Goal: Transaction & Acquisition: Purchase product/service

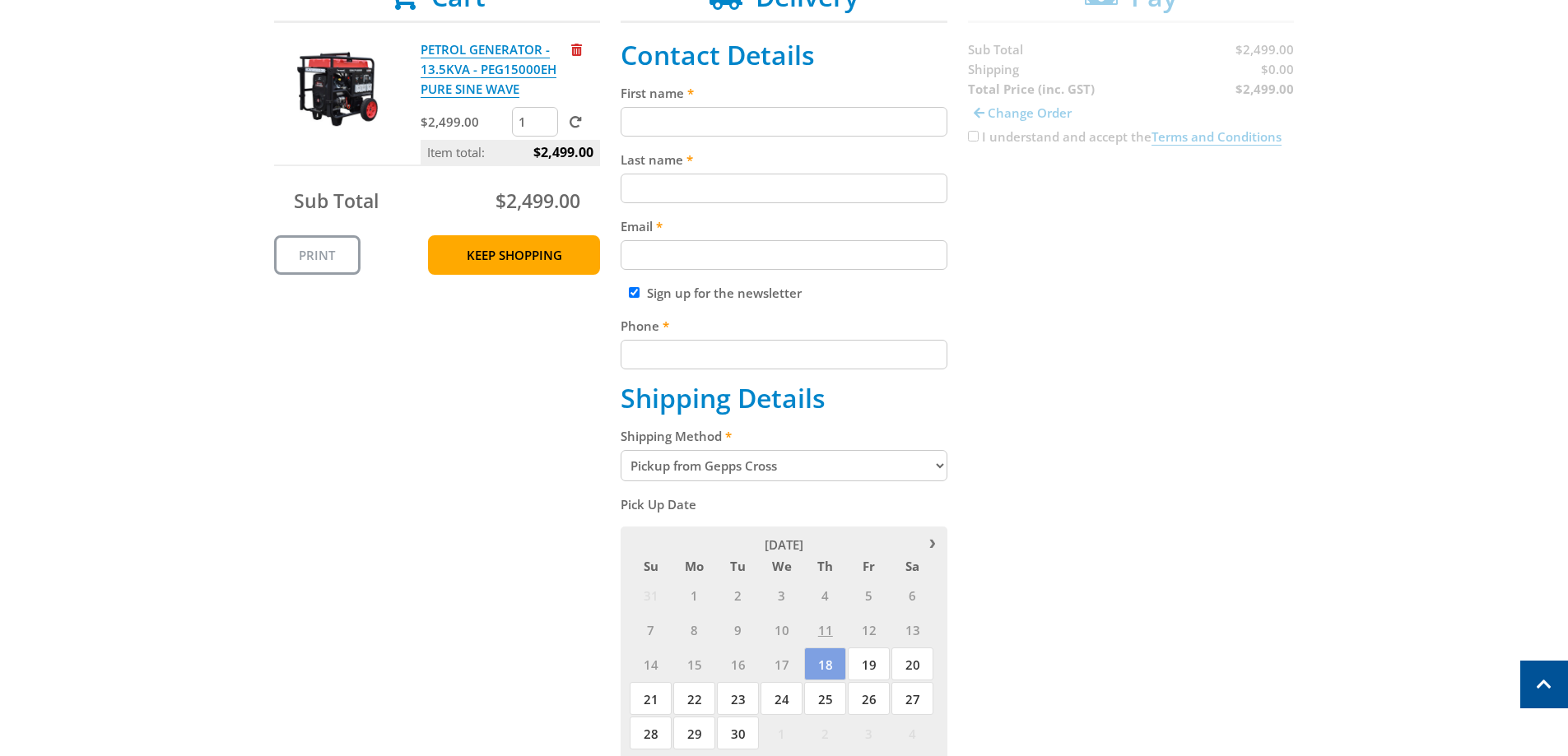
scroll to position [329, 0]
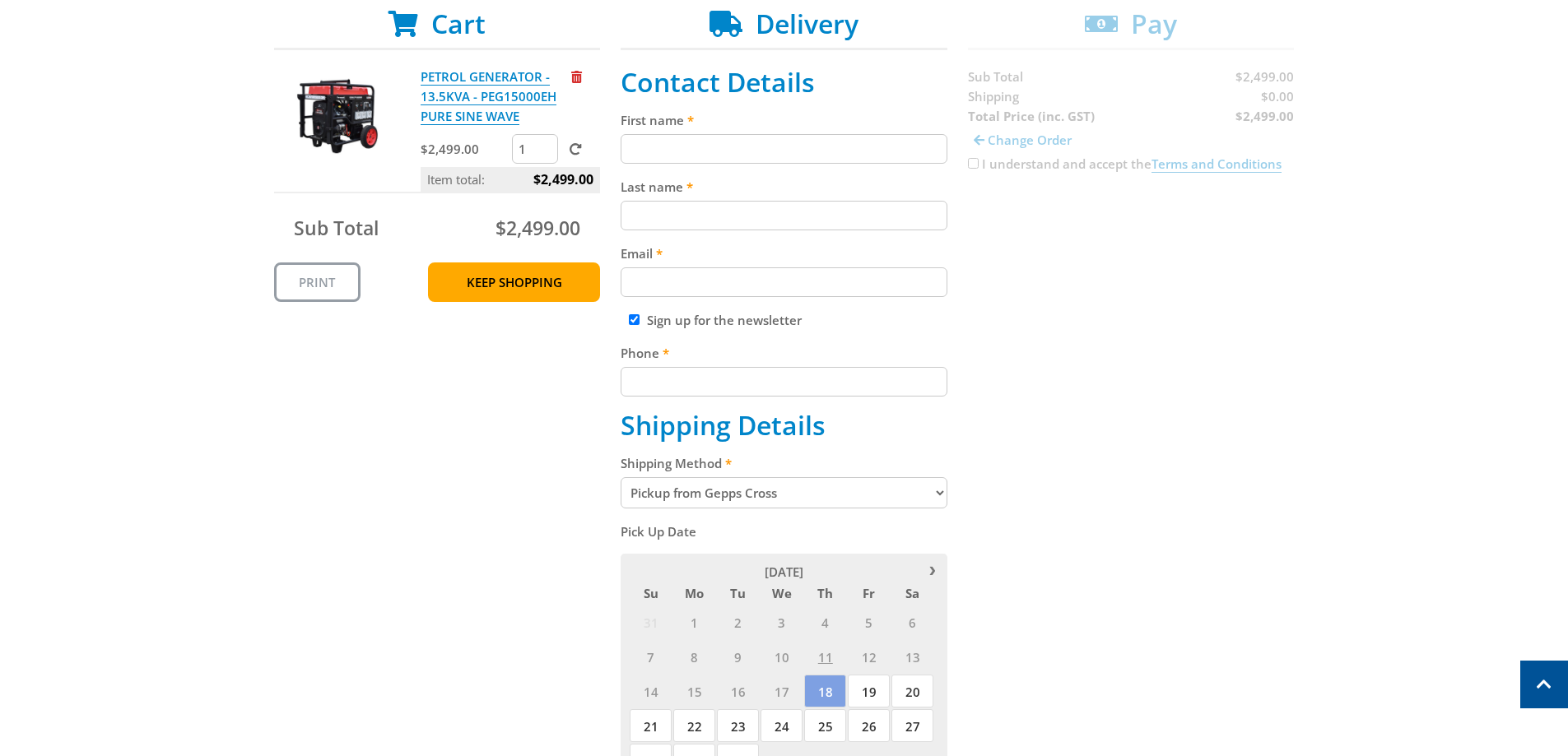
click at [651, 151] on input "First name" at bounding box center [784, 150] width 327 height 30
type input "[PERSON_NAME]"
type input "[EMAIL_ADDRESS][DOMAIN_NAME]"
type input "0427162807"
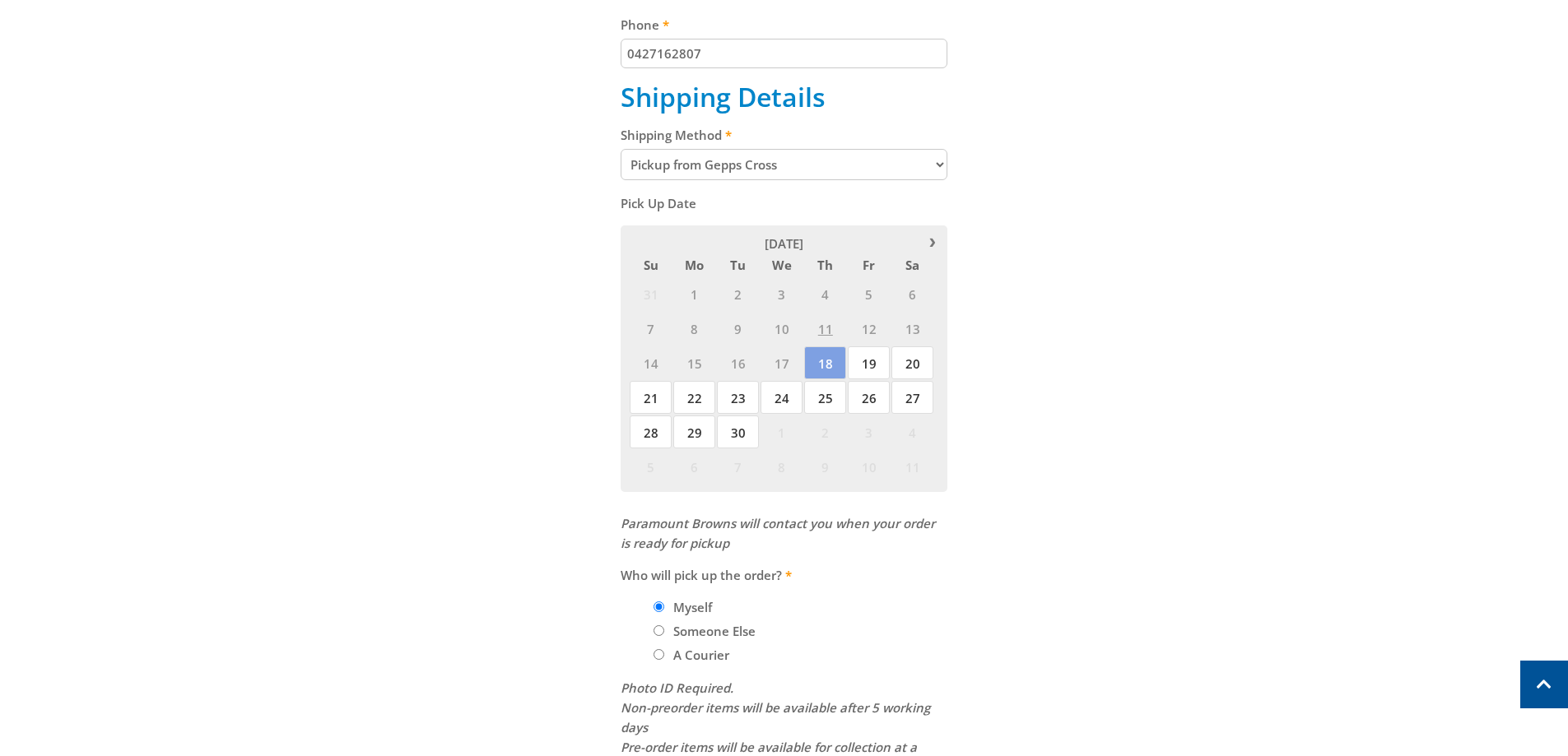
scroll to position [658, 0]
click at [937, 161] on select "Pickup from Gepps Cross Delivery" at bounding box center [784, 164] width 327 height 31
click at [620, 149] on select "Pickup from Gepps Cross Delivery" at bounding box center [784, 164] width 327 height 31
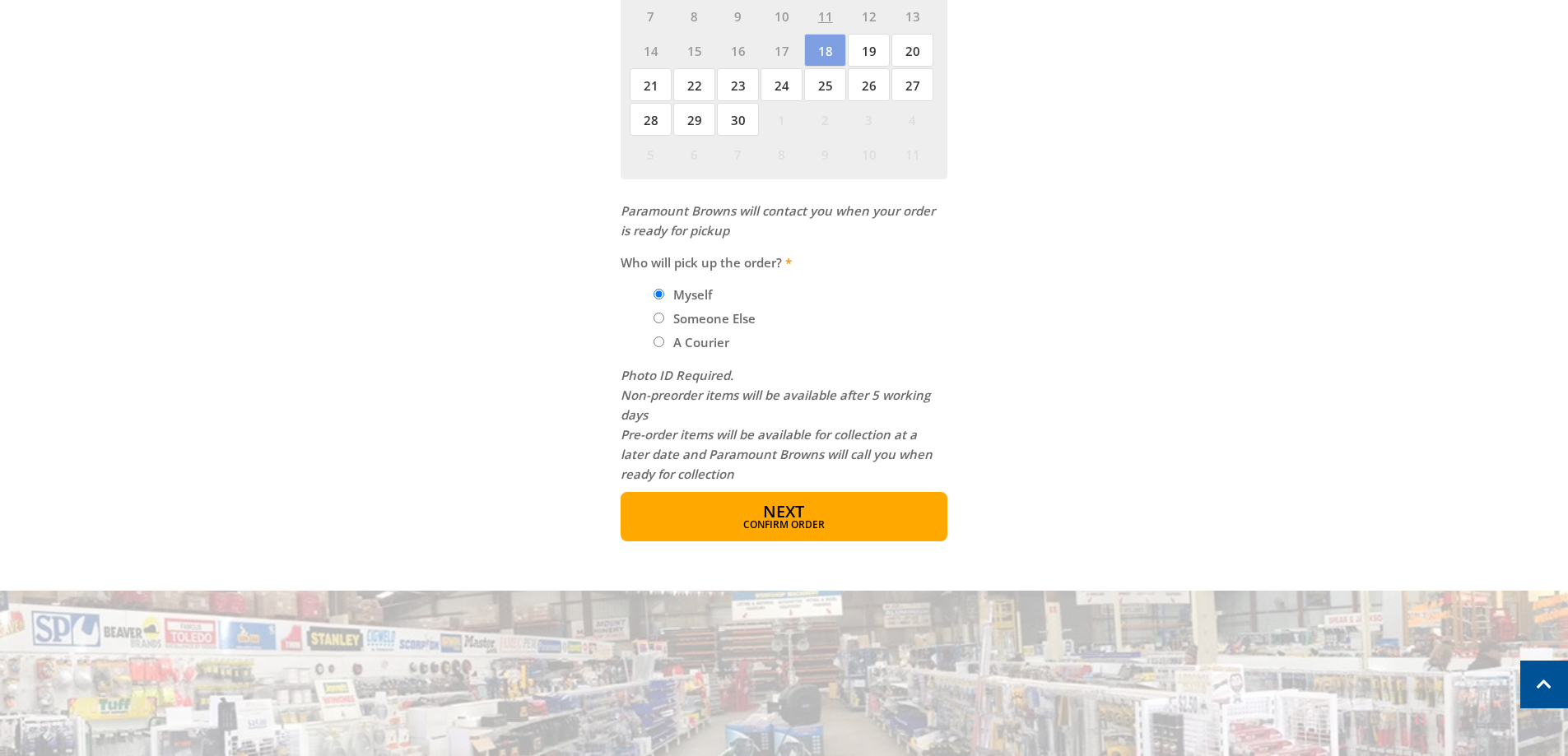
scroll to position [1070, 0]
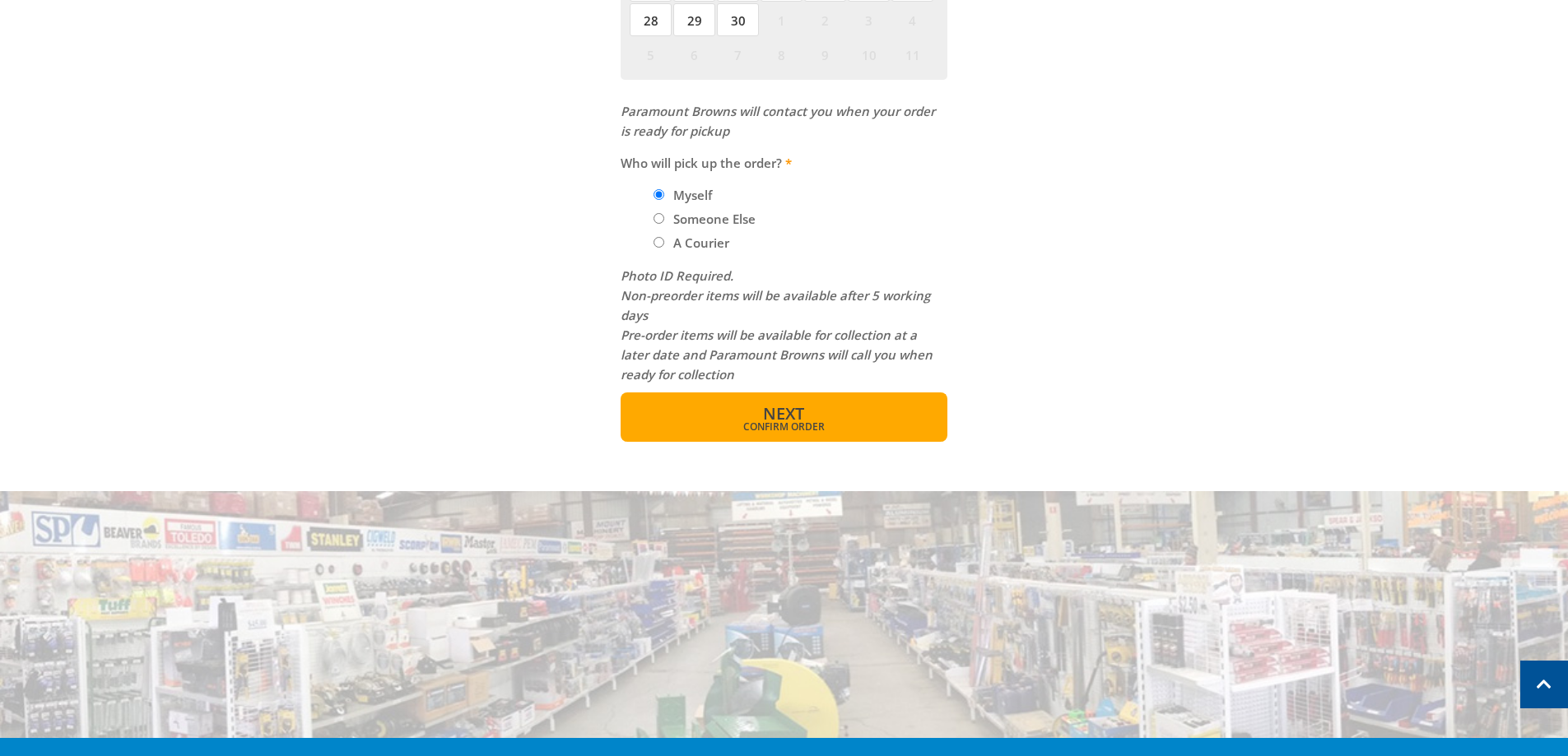
click at [782, 411] on span "Next" at bounding box center [783, 414] width 41 height 22
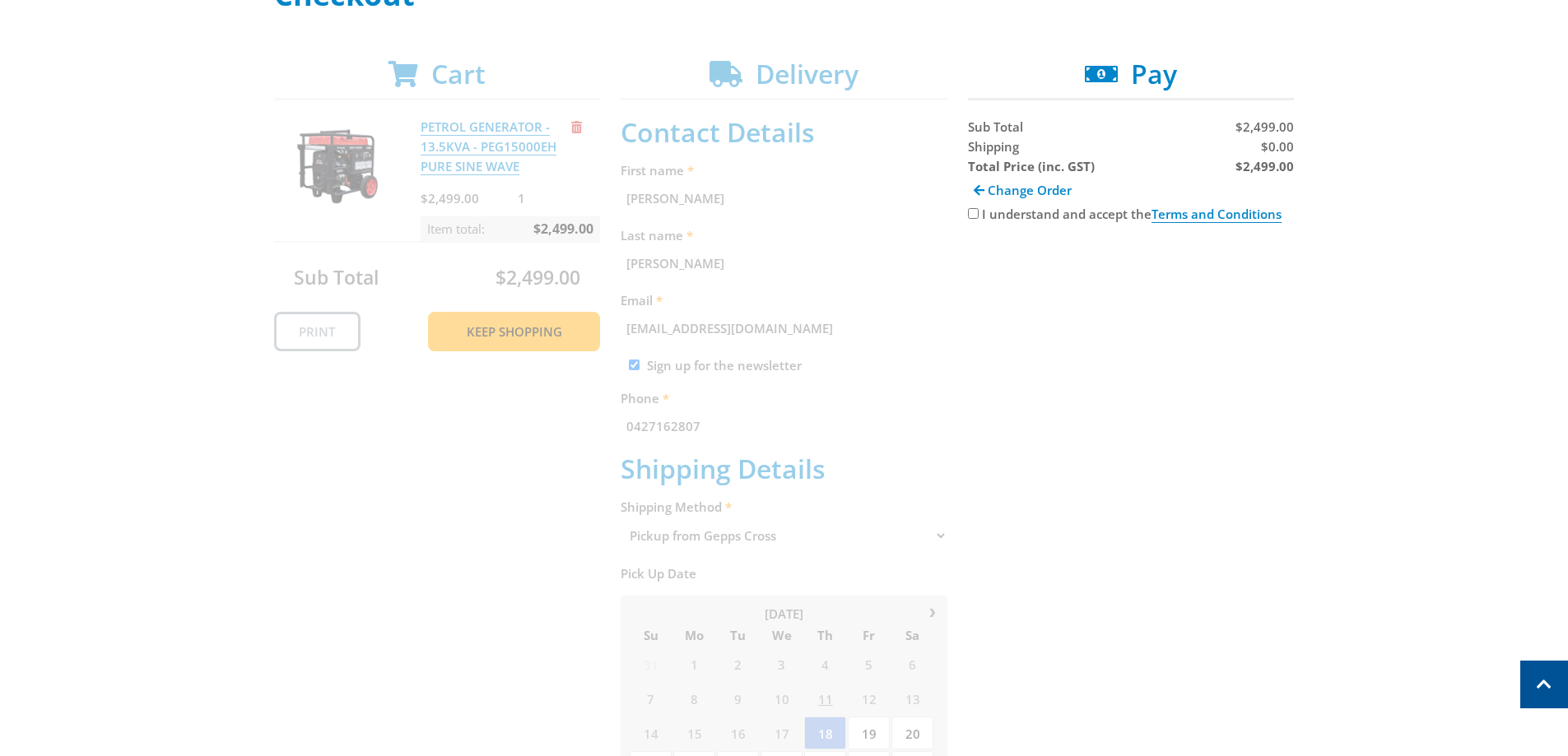
scroll to position [255, 0]
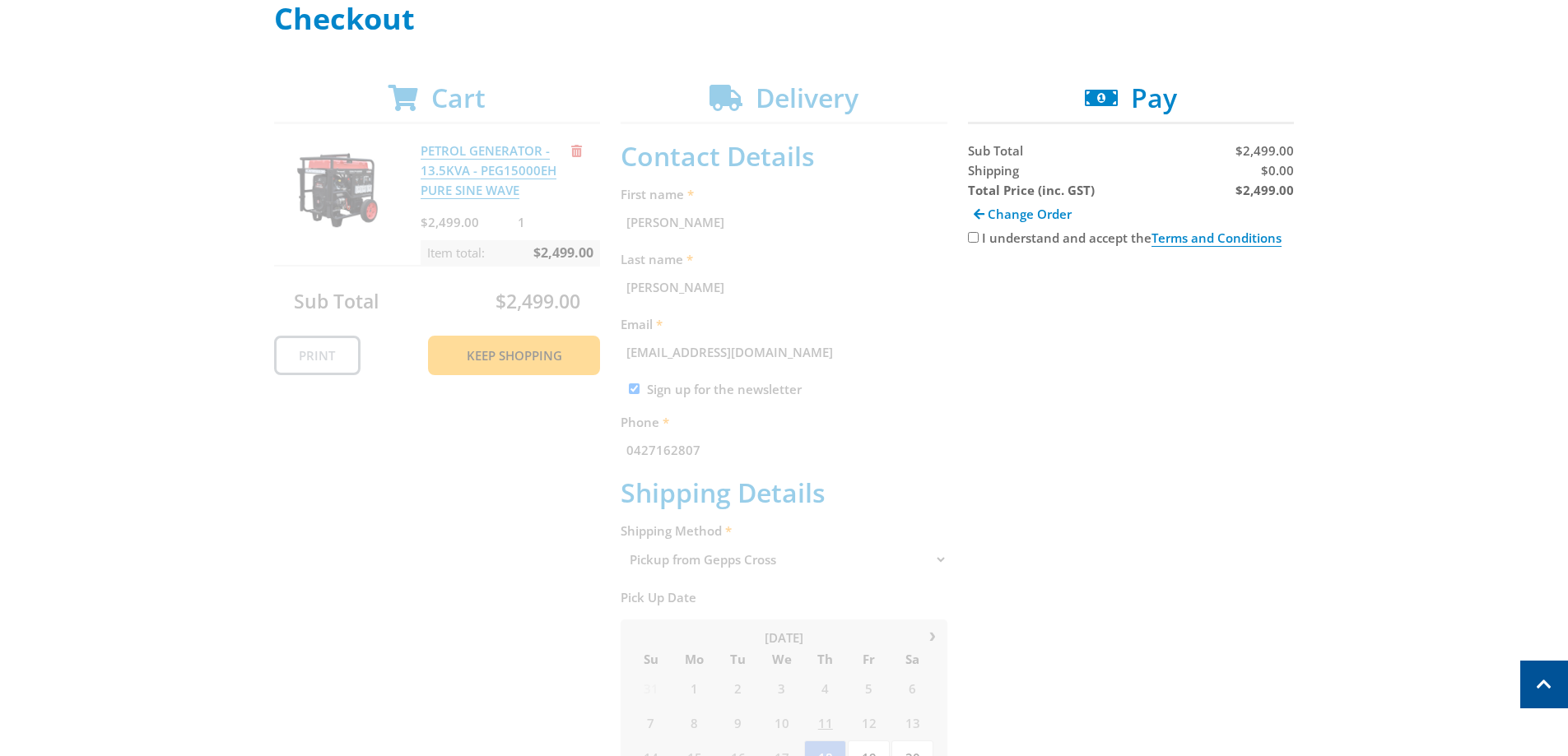
click at [973, 237] on input "I understand and accept the Terms and Conditions" at bounding box center [973, 237] width 11 height 11
checkbox input "true"
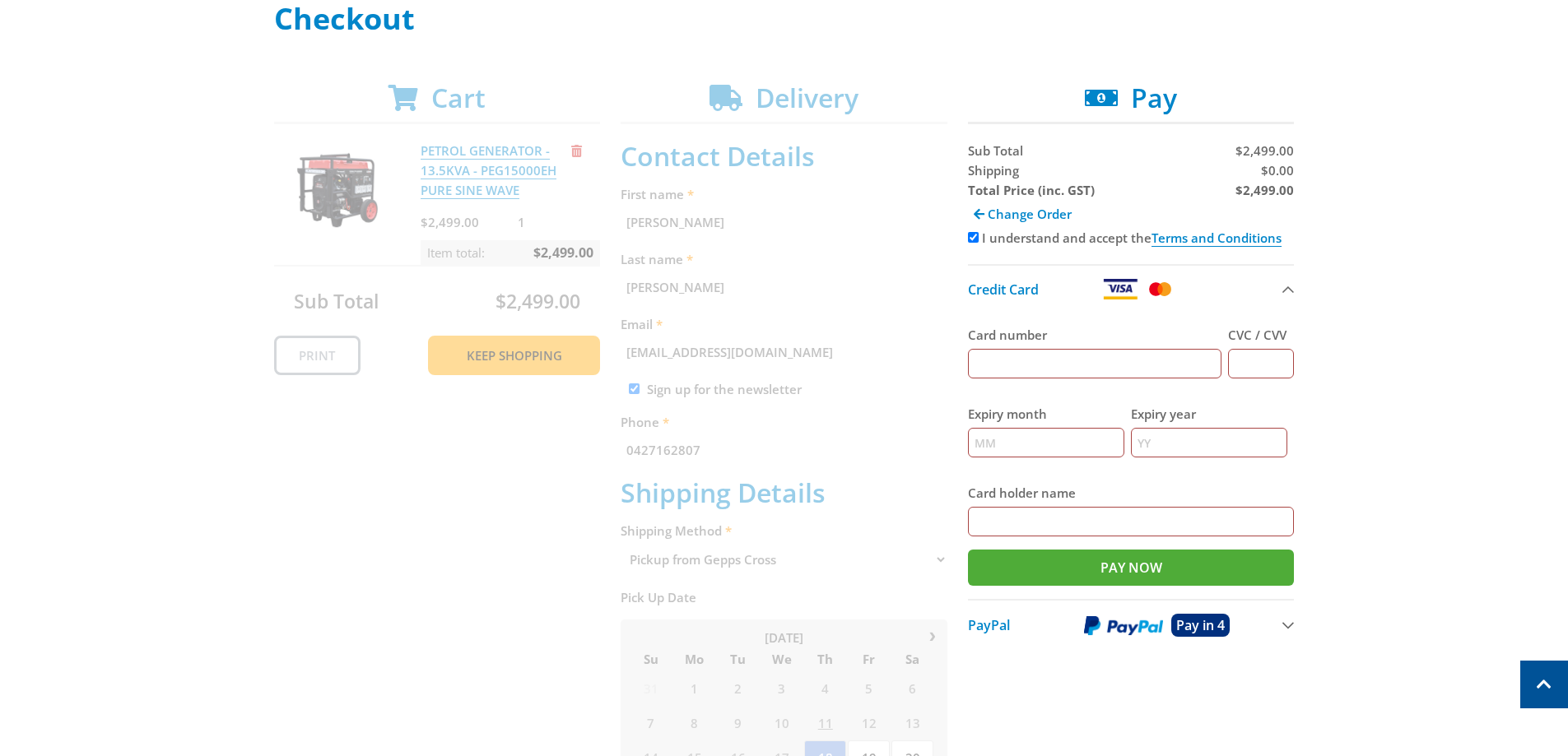
click at [1283, 624] on button "PayPal Pay in 4" at bounding box center [1131, 624] width 327 height 51
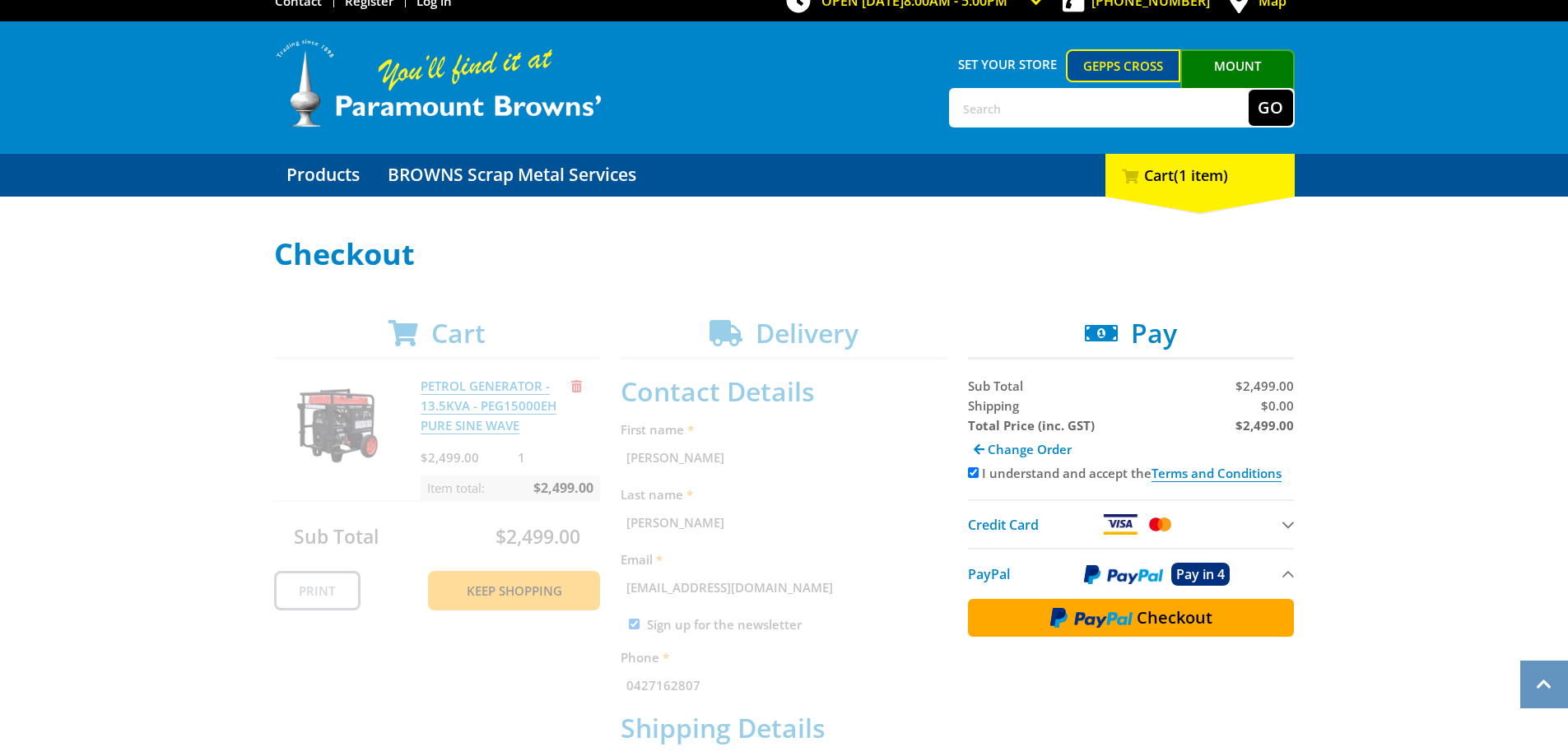
scroll to position [0, 0]
